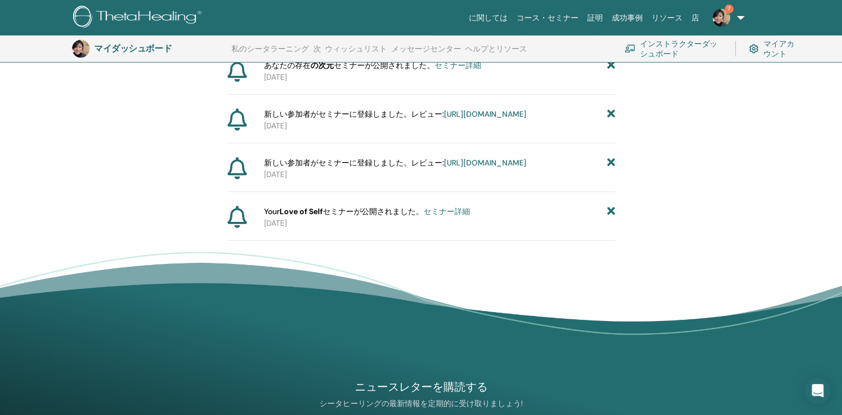
scroll to position [359, 0]
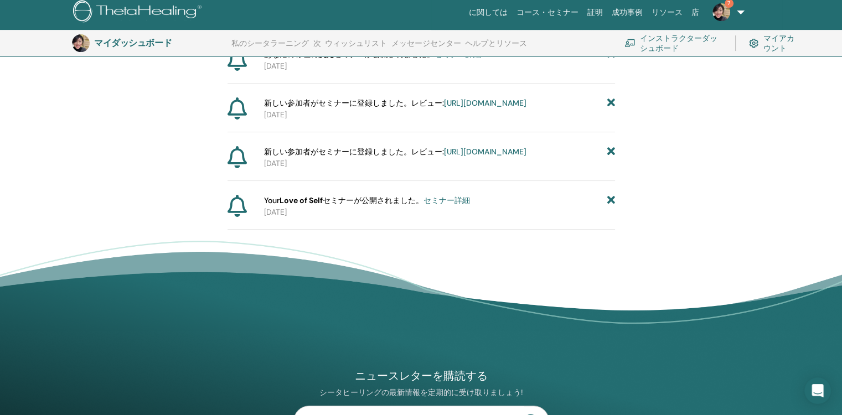
click at [614, 207] on icon at bounding box center [611, 201] width 8 height 12
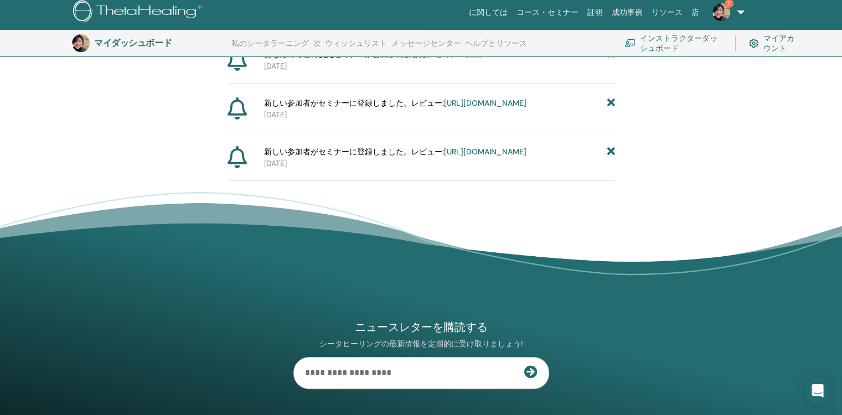
click at [610, 158] on icon at bounding box center [611, 152] width 8 height 12
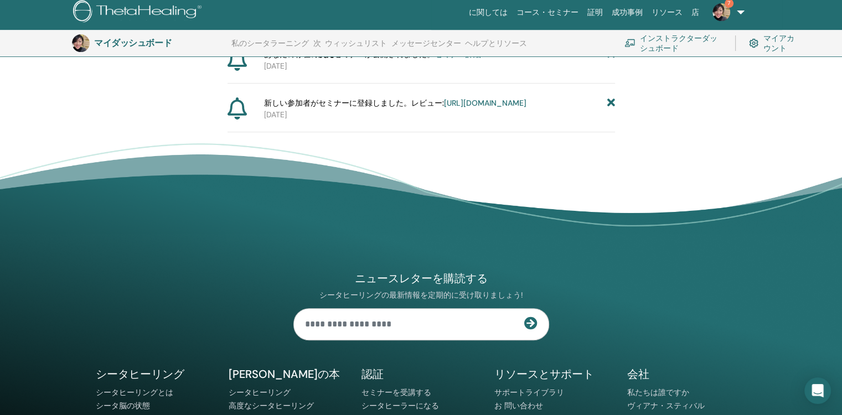
click at [612, 109] on icon at bounding box center [611, 103] width 8 height 12
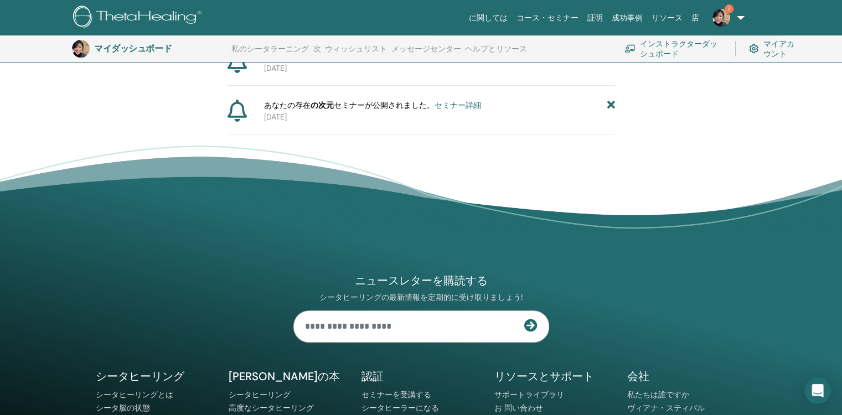
scroll to position [193, 0]
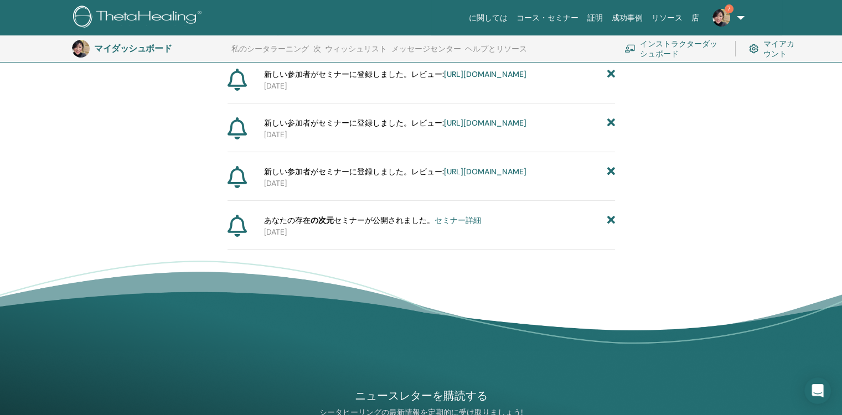
click at [613, 227] on icon at bounding box center [611, 221] width 8 height 12
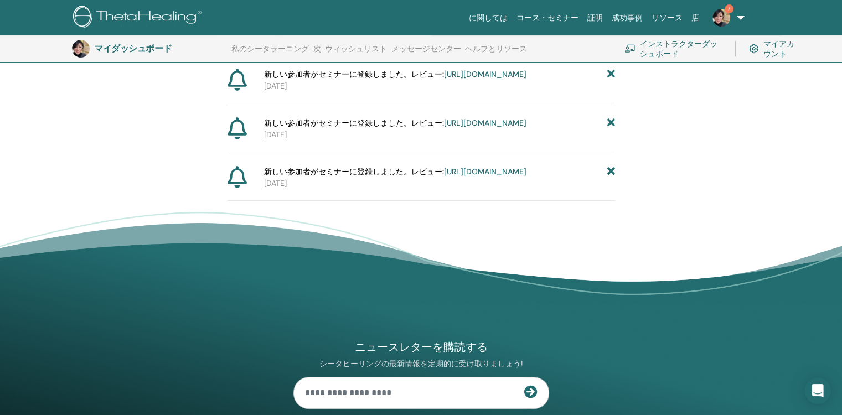
click at [609, 178] on icon at bounding box center [611, 172] width 8 height 12
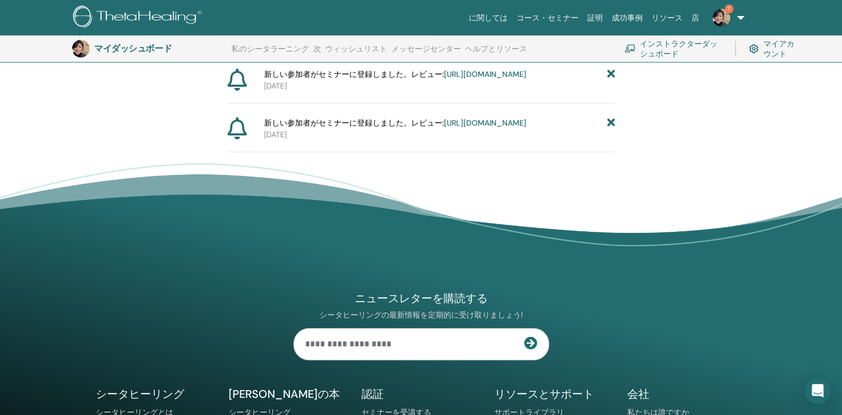
click at [612, 129] on icon at bounding box center [611, 123] width 8 height 12
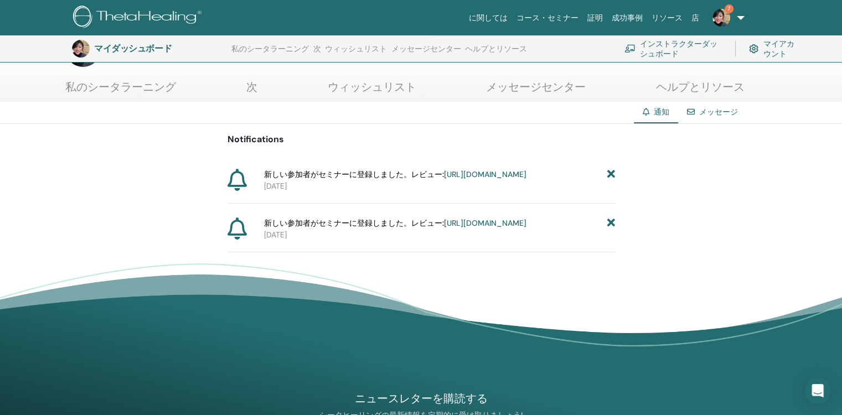
scroll to position [0, 0]
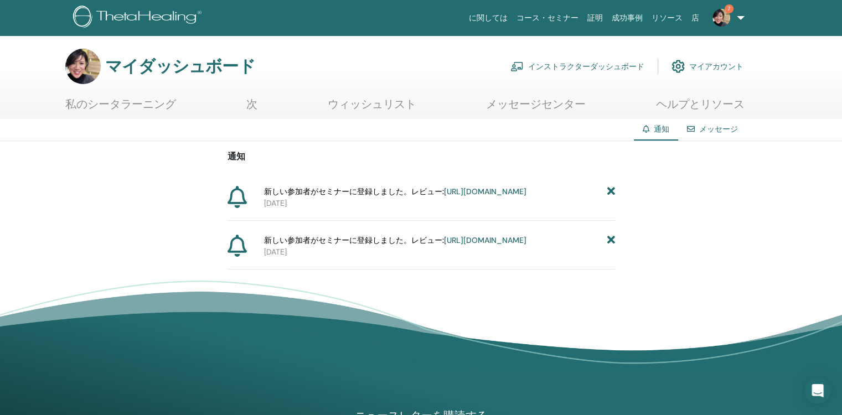
click at [611, 246] on icon at bounding box center [611, 241] width 8 height 12
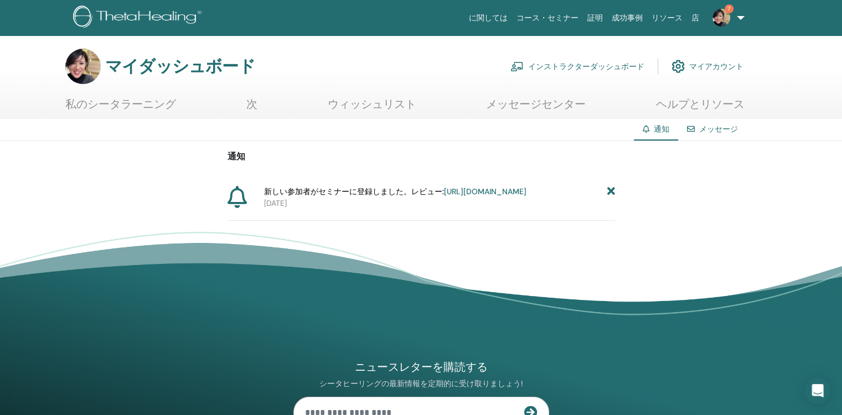
click at [506, 197] on link "https://member.thetahealing.com/instructor/seminar/371385/attendees" at bounding box center [485, 192] width 83 height 10
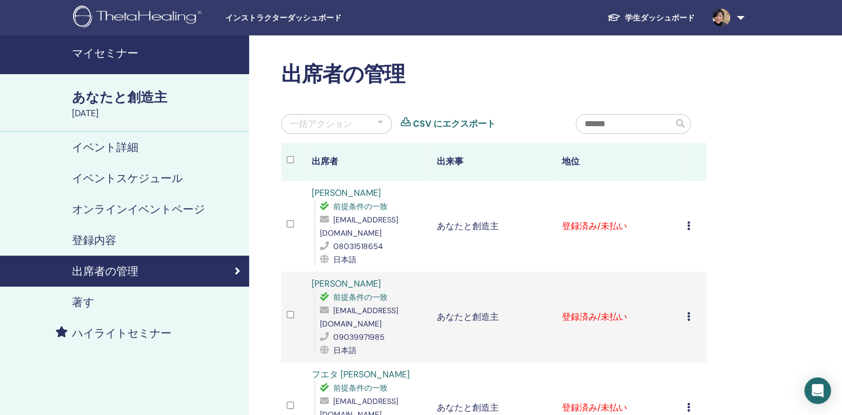
click at [128, 49] on h4 "マイセミナー" at bounding box center [157, 53] width 171 height 13
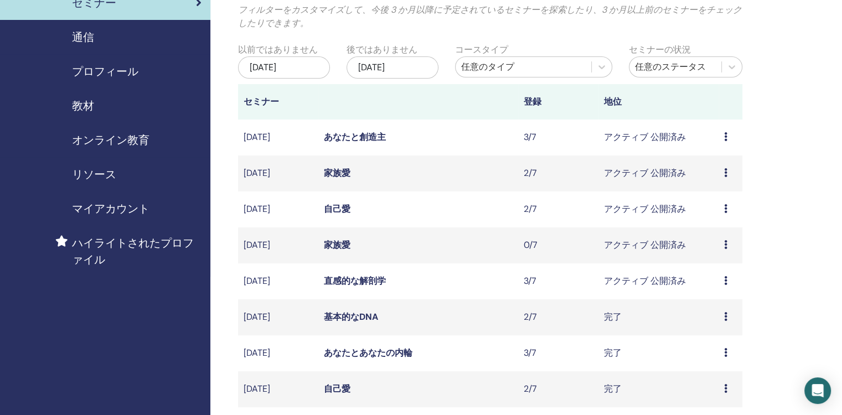
scroll to position [111, 0]
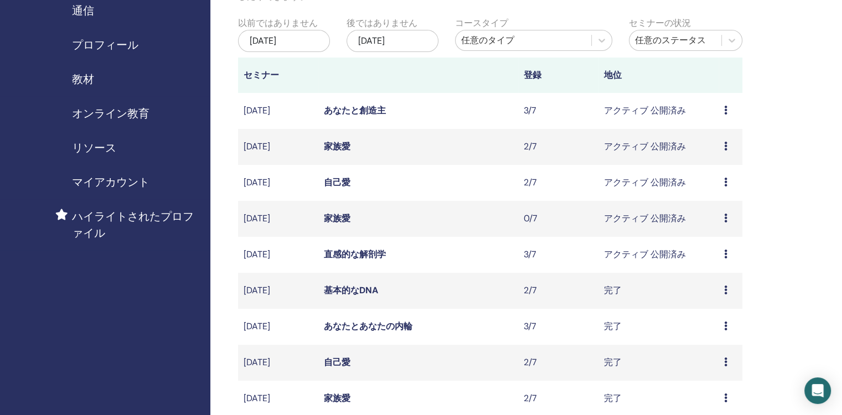
click at [724, 217] on icon at bounding box center [725, 218] width 3 height 9
click at [715, 277] on p "Cancel" at bounding box center [717, 275] width 42 height 13
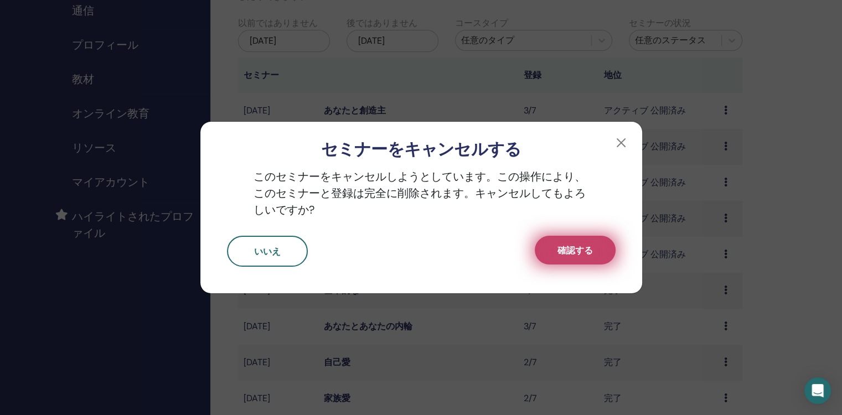
click at [587, 253] on span "確認する" at bounding box center [575, 251] width 35 height 12
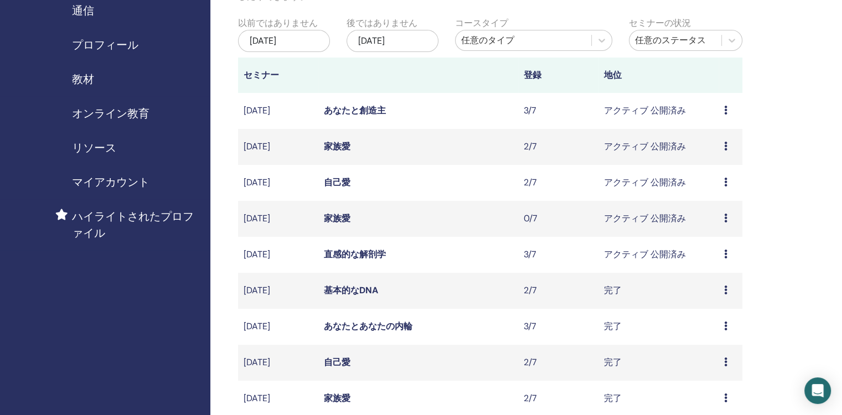
click at [85, 80] on span "教材" at bounding box center [83, 79] width 22 height 17
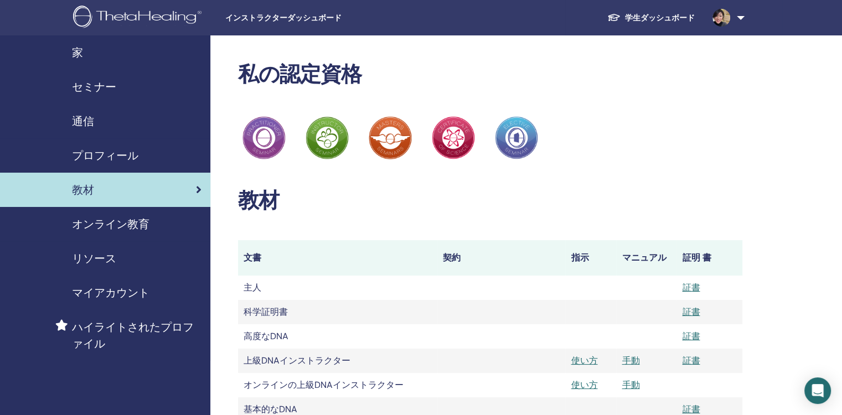
click at [140, 223] on span "オンライン教育" at bounding box center [111, 224] width 78 height 17
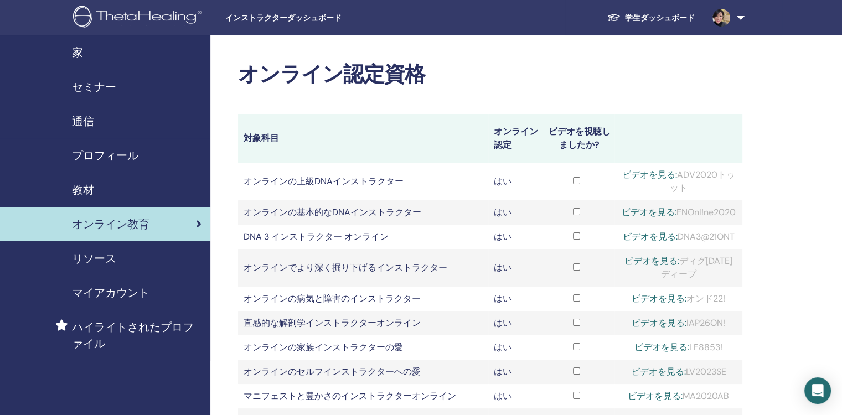
click at [84, 187] on span "教材" at bounding box center [83, 190] width 22 height 17
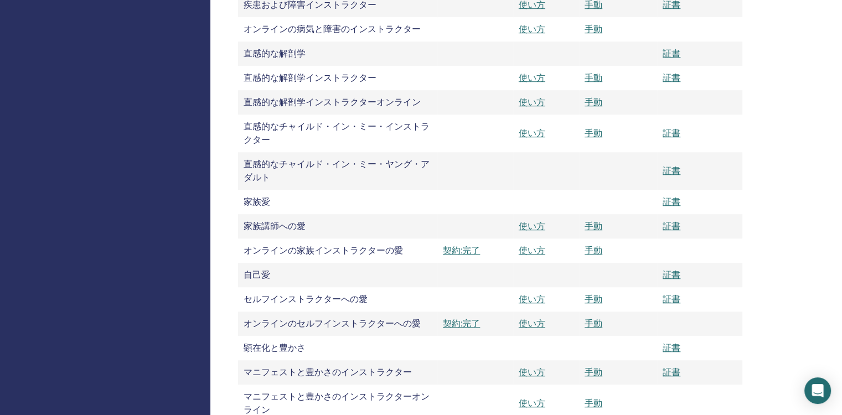
scroll to position [775, 0]
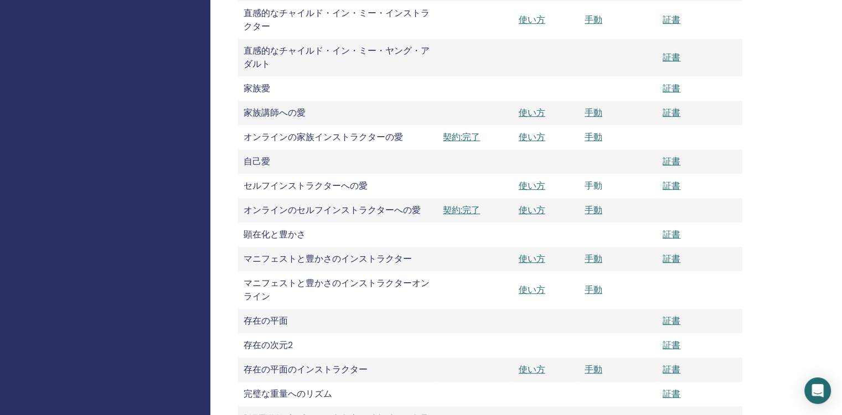
click at [594, 186] on link "手動" at bounding box center [594, 186] width 18 height 12
